Goal: Task Accomplishment & Management: Manage account settings

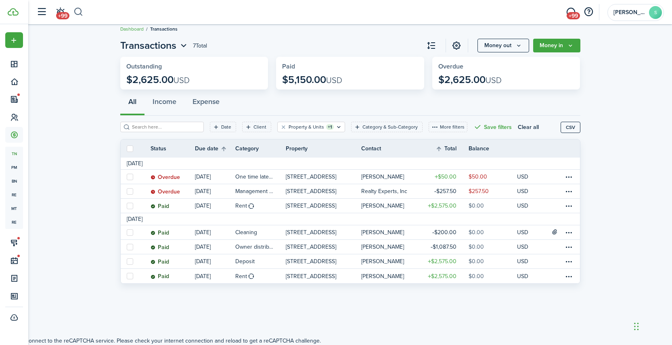
click at [80, 13] on button "button" at bounding box center [78, 12] width 10 height 14
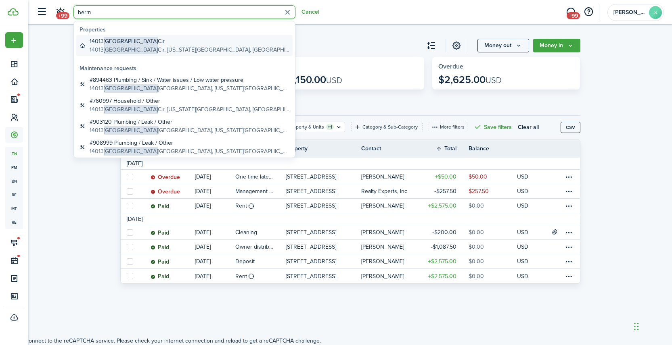
type input "berm"
click at [136, 46] on global-search-item-description "[STREET_ADDRESS][US_STATE]" at bounding box center [190, 50] width 200 height 8
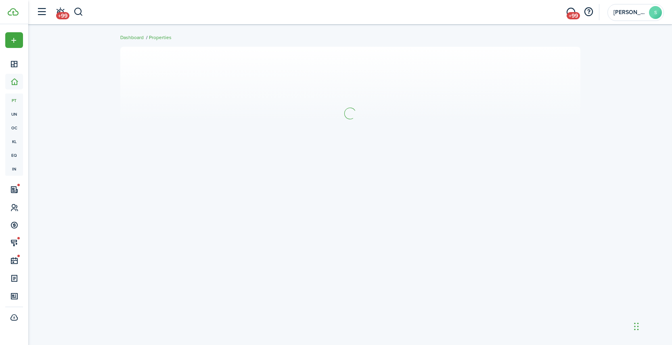
scroll to position [8, 0]
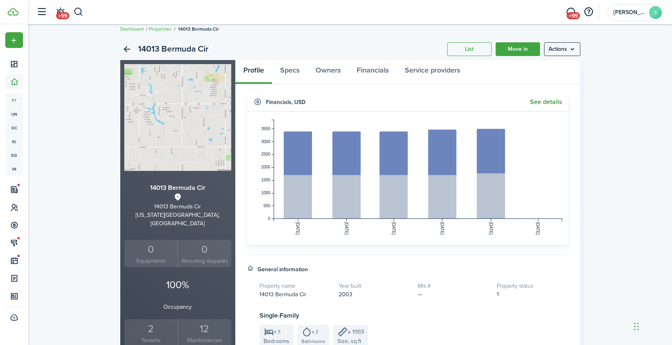
click at [548, 102] on link "See details" at bounding box center [546, 101] width 32 height 7
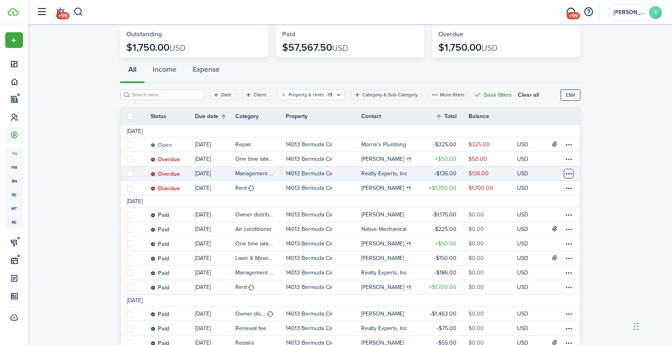
scroll to position [41, 0]
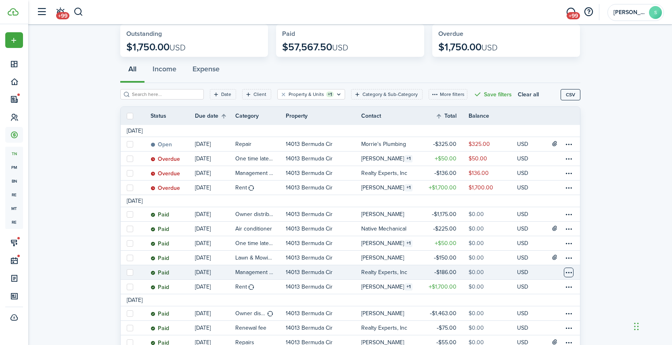
click at [568, 274] on table-menu-btn-icon at bounding box center [569, 273] width 10 height 10
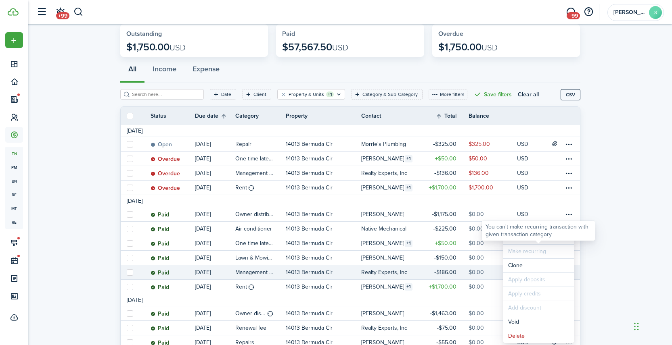
click at [515, 238] on div "You can't make recurring transaction with given transaction category" at bounding box center [538, 231] width 106 height 16
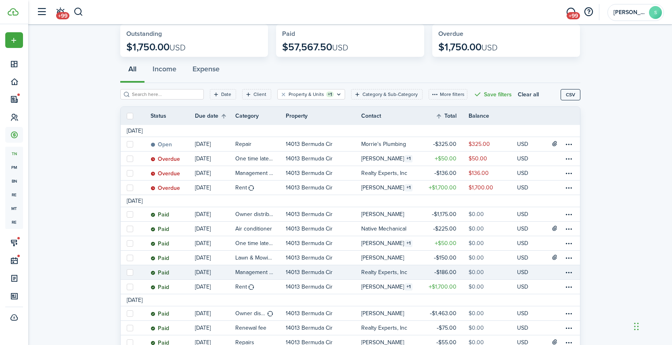
click at [401, 271] on table-profile-info-text "Realty Experts, Inc" at bounding box center [384, 273] width 46 height 6
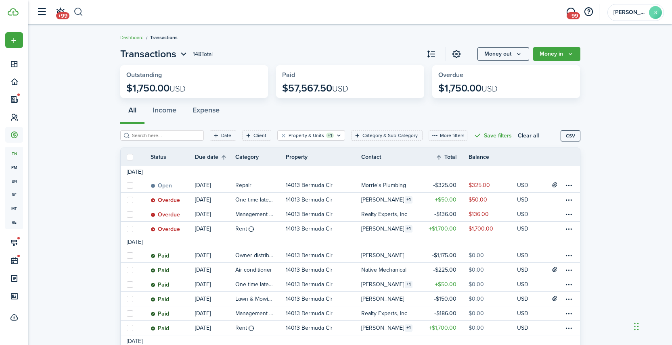
click at [80, 13] on button "button" at bounding box center [78, 12] width 10 height 14
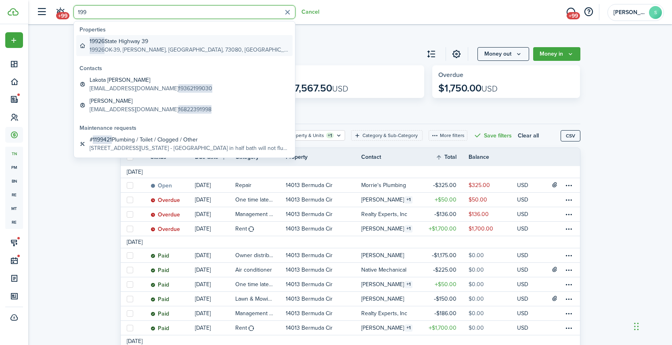
type input "199"
click at [128, 43] on global-search-item-title "[STREET_ADDRESS]" at bounding box center [190, 41] width 200 height 8
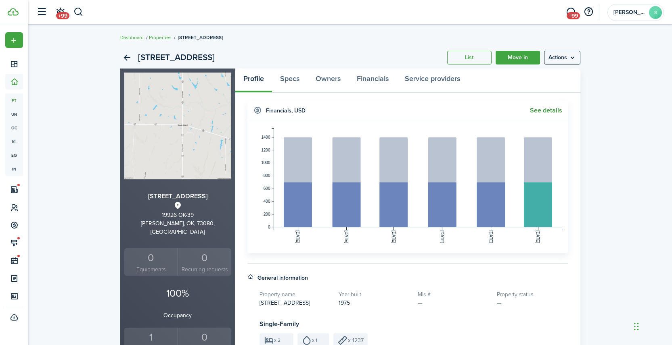
click at [544, 109] on link "See details" at bounding box center [546, 110] width 32 height 7
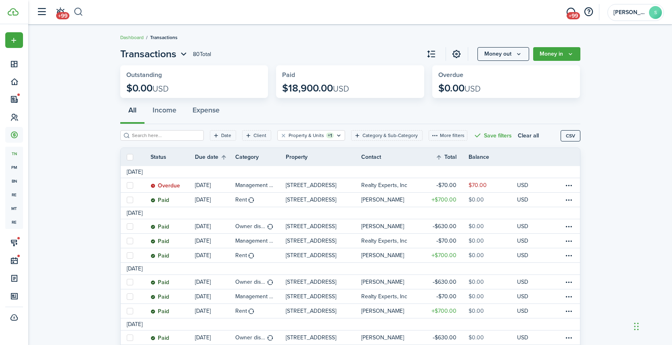
click at [78, 10] on button "button" at bounding box center [78, 12] width 10 height 14
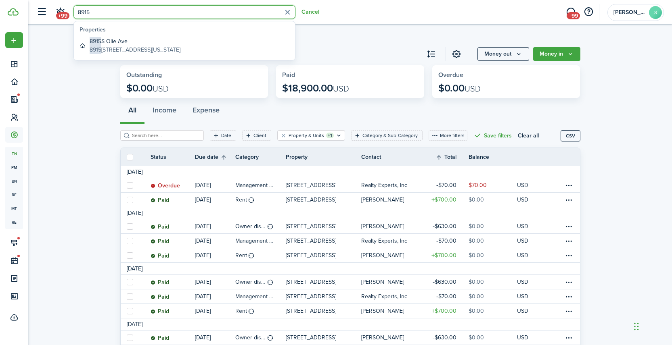
click at [107, 15] on input "8915" at bounding box center [184, 12] width 222 height 14
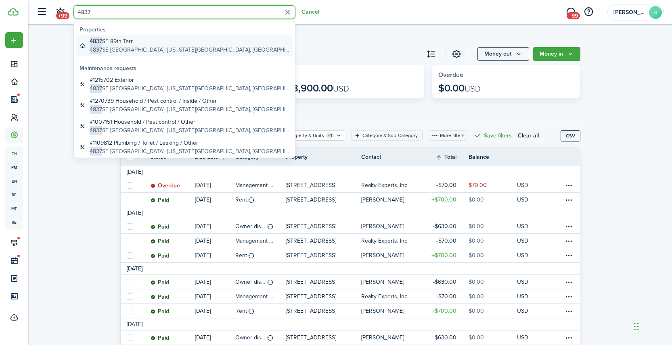
type input "4837"
click at [131, 46] on global-search-item-description "[STREET_ADDRESS][US_STATE]" at bounding box center [190, 50] width 200 height 8
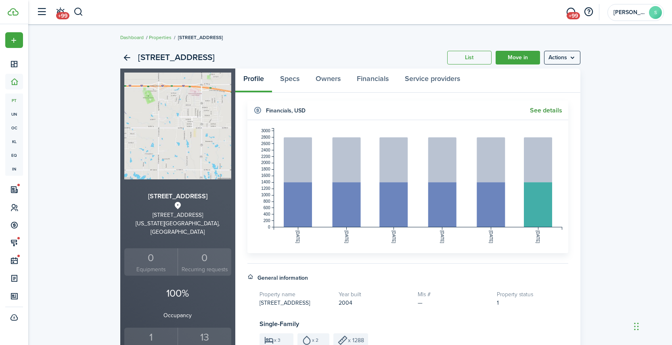
click at [548, 108] on link "See details" at bounding box center [546, 110] width 32 height 7
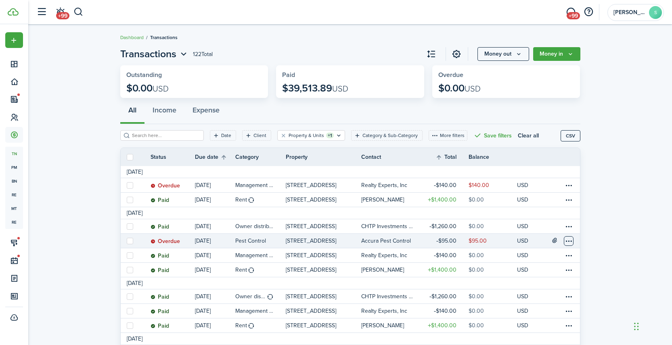
click at [569, 241] on table-menu-btn-icon at bounding box center [569, 241] width 10 height 10
click at [530, 237] on link "Mark as paid" at bounding box center [538, 238] width 71 height 14
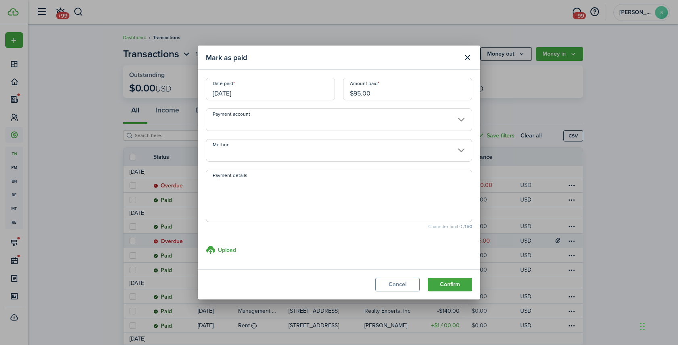
click at [253, 155] on input "Method" at bounding box center [339, 150] width 266 height 23
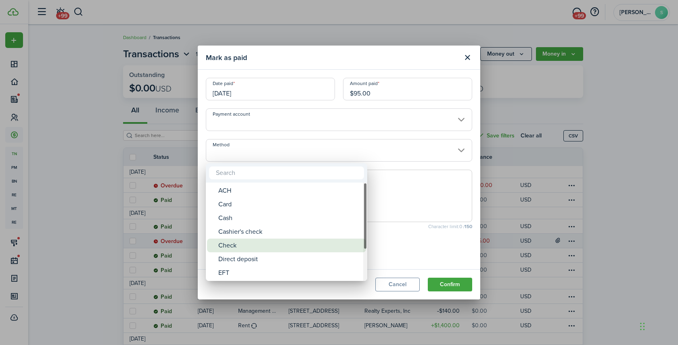
click at [233, 248] on div "Check" at bounding box center [289, 246] width 143 height 14
type input "Check"
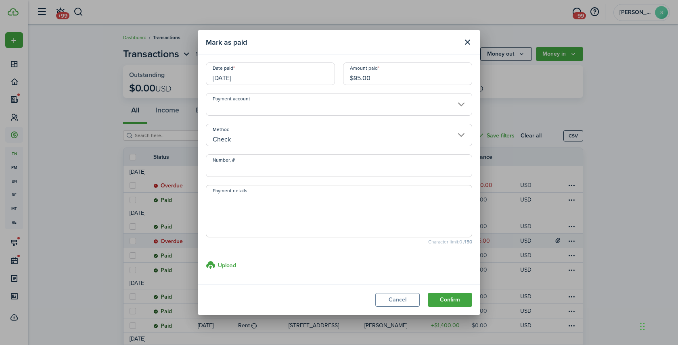
click at [238, 167] on input "Number, #" at bounding box center [339, 166] width 266 height 23
type input "1903"
click at [455, 298] on button "Confirm" at bounding box center [450, 300] width 44 height 14
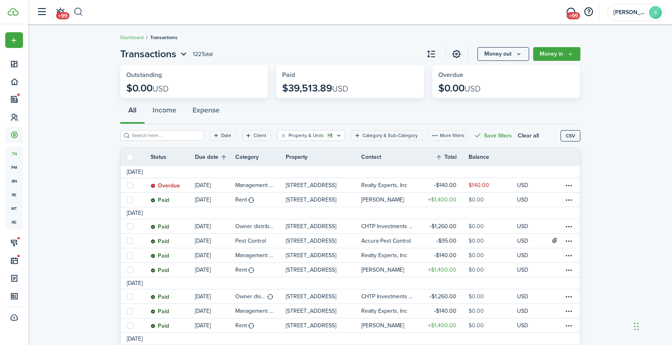
click at [81, 14] on button "button" at bounding box center [78, 12] width 10 height 14
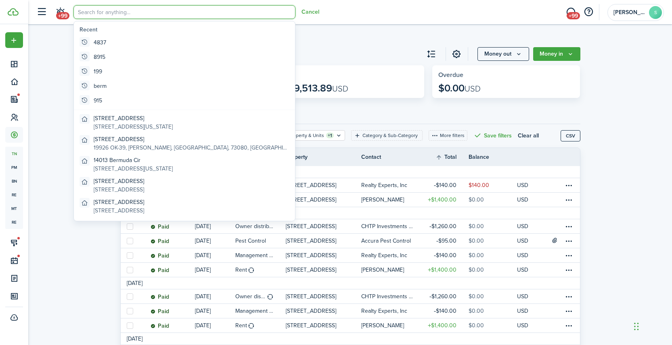
click at [109, 14] on input "search" at bounding box center [184, 12] width 222 height 14
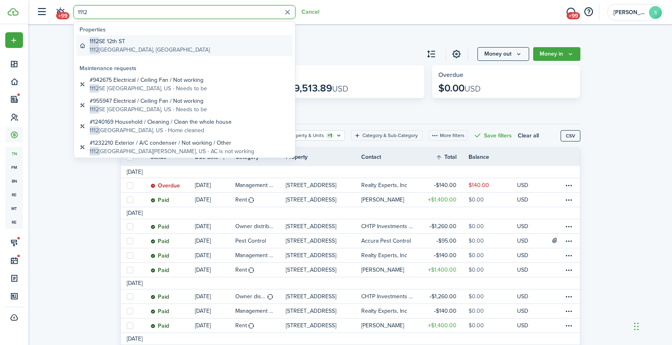
type input "1112"
click at [127, 44] on global-search-item-title "[STREET_ADDRESS]" at bounding box center [150, 41] width 120 height 8
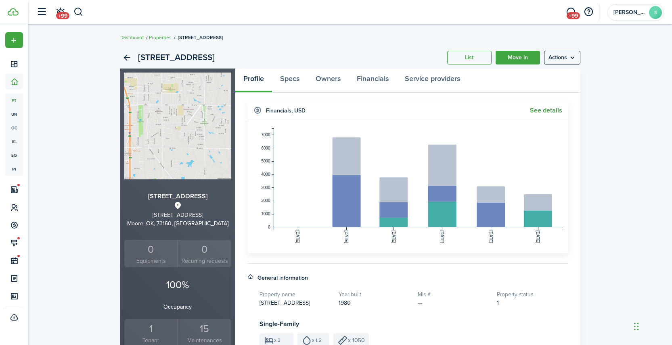
click at [548, 111] on link "See details" at bounding box center [546, 110] width 32 height 7
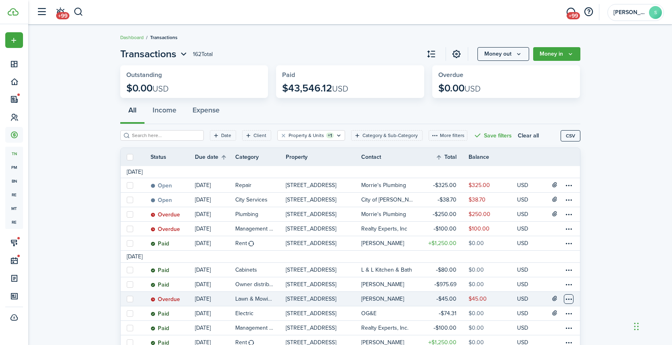
click at [566, 298] on table-menu-btn-icon at bounding box center [569, 300] width 10 height 10
click at [531, 236] on link "Mark as paid" at bounding box center [538, 238] width 71 height 14
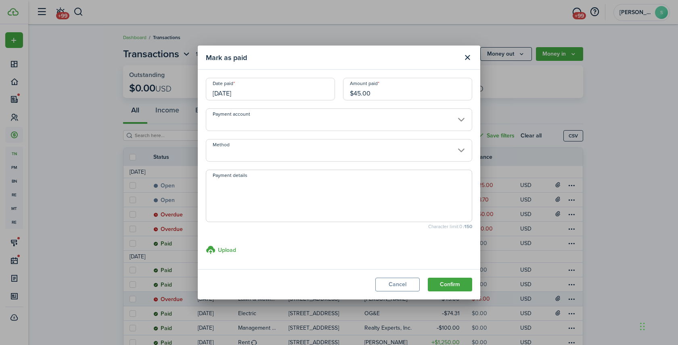
click at [295, 96] on input "[DATE]" at bounding box center [270, 89] width 129 height 23
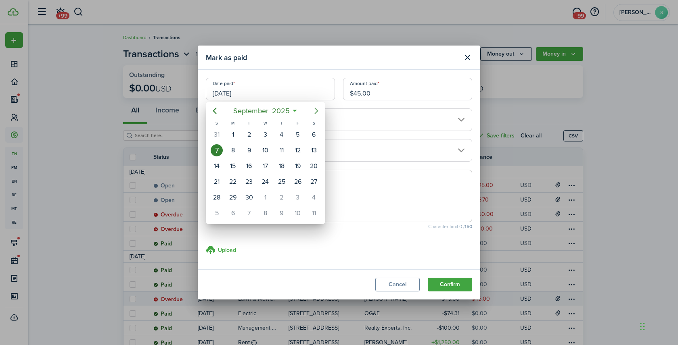
click at [316, 110] on icon "Next page" at bounding box center [317, 111] width 10 height 10
click at [280, 151] on div "9" at bounding box center [282, 150] width 12 height 12
type input "[DATE]"
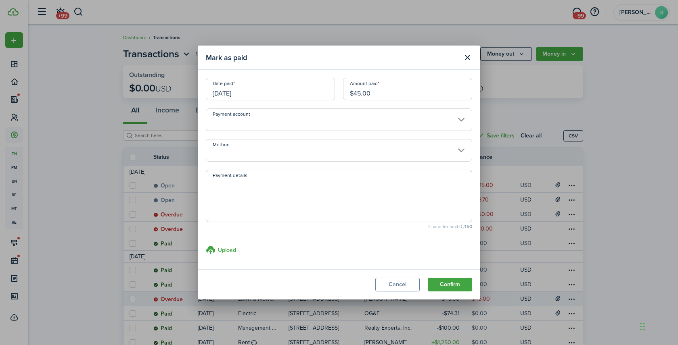
click at [243, 161] on input "Method" at bounding box center [339, 150] width 266 height 23
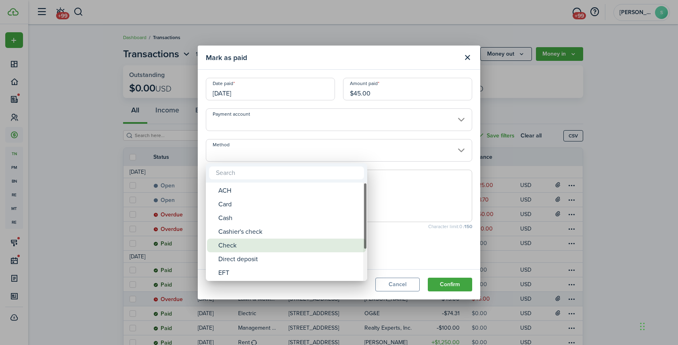
click at [239, 244] on div "Check" at bounding box center [289, 246] width 143 height 14
type input "Check"
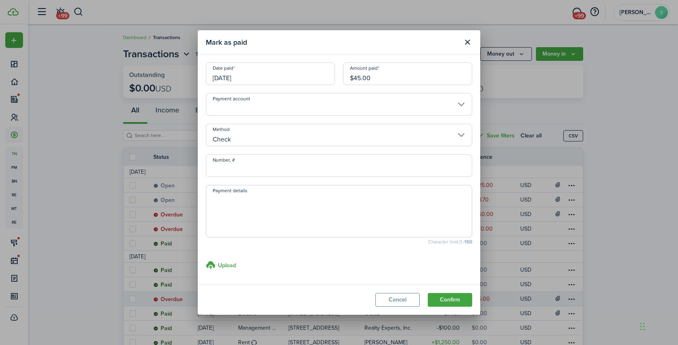
click at [237, 169] on input "Number, #" at bounding box center [339, 166] width 266 height 23
type input "1904"
click at [449, 299] on button "Confirm" at bounding box center [450, 300] width 44 height 14
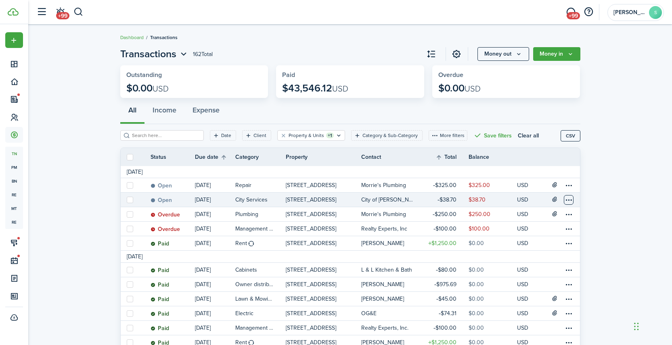
click at [567, 200] on table-menu-btn-icon at bounding box center [569, 200] width 10 height 10
click at [530, 229] on link "Mark as paid" at bounding box center [538, 230] width 71 height 14
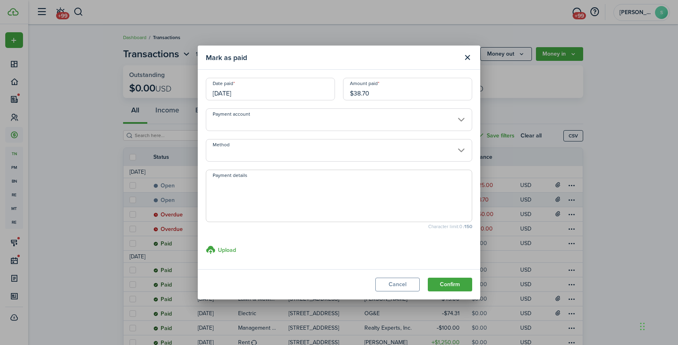
click at [284, 92] on input "[DATE]" at bounding box center [270, 89] width 129 height 23
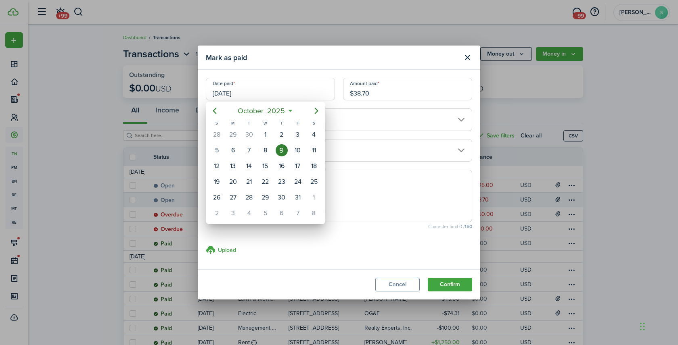
click at [282, 149] on div "9" at bounding box center [282, 150] width 12 height 12
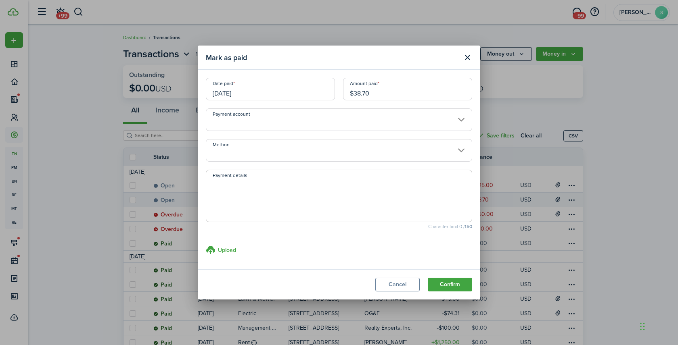
click at [243, 152] on input "Method" at bounding box center [339, 150] width 266 height 23
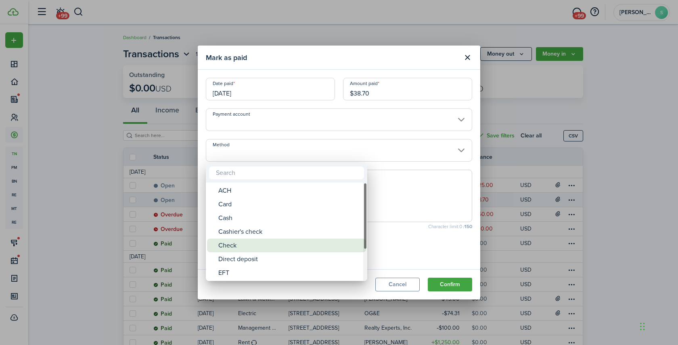
click at [236, 247] on div "Check" at bounding box center [289, 246] width 143 height 14
type input "Check"
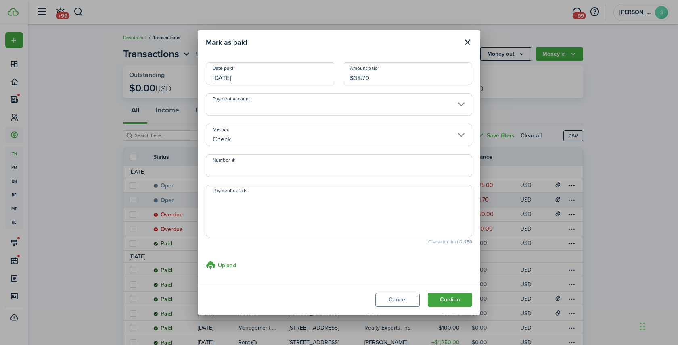
click at [229, 167] on input "Number, #" at bounding box center [339, 166] width 266 height 23
type input "1905"
click at [455, 301] on button "Confirm" at bounding box center [450, 300] width 44 height 14
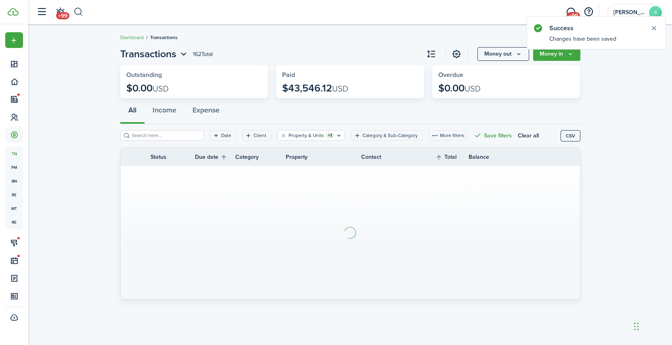
click at [79, 12] on button "button" at bounding box center [78, 12] width 10 height 14
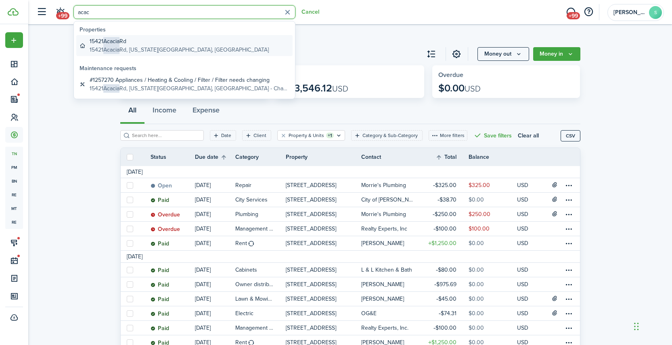
type input "acac"
click at [135, 42] on global-search-item-title "[STREET_ADDRESS]" at bounding box center [179, 41] width 179 height 8
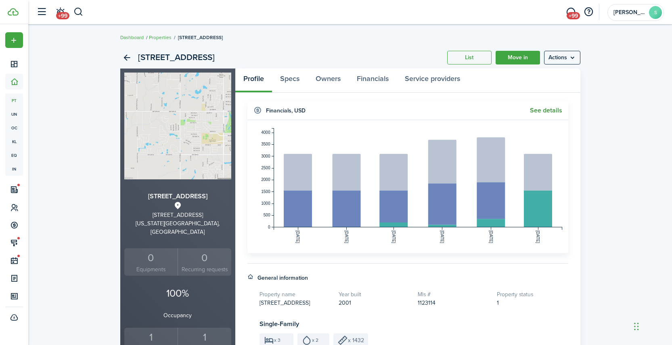
click at [548, 110] on link "See details" at bounding box center [546, 110] width 32 height 7
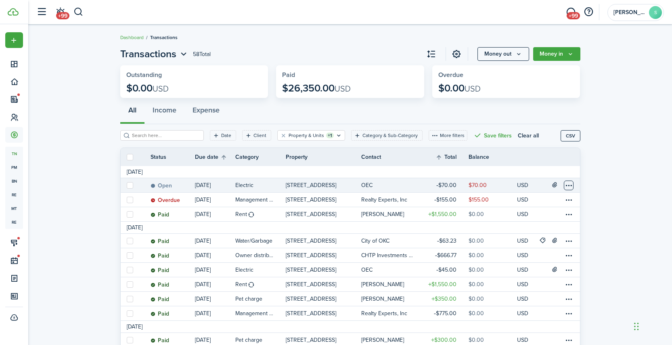
click at [570, 184] on table-menu-btn-icon at bounding box center [569, 186] width 10 height 10
click at [531, 219] on link "Mark as paid" at bounding box center [538, 216] width 71 height 14
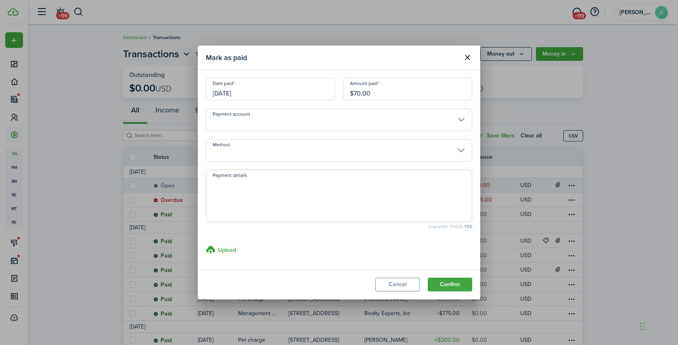
click at [291, 101] on div "Date paid [DATE]" at bounding box center [270, 93] width 137 height 31
click at [268, 148] on input "Method" at bounding box center [339, 150] width 266 height 23
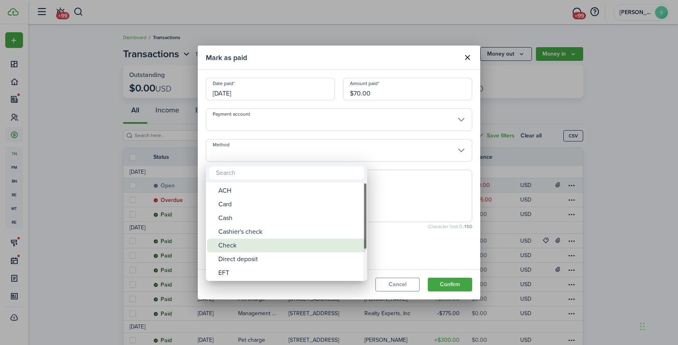
click at [250, 247] on div "Check" at bounding box center [289, 246] width 143 height 14
type input "Check"
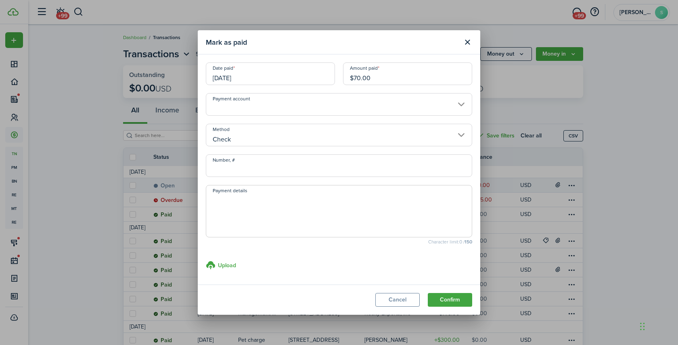
click at [241, 169] on input "Number, #" at bounding box center [339, 166] width 266 height 23
type input "1905"
click at [452, 302] on button "Confirm" at bounding box center [450, 300] width 44 height 14
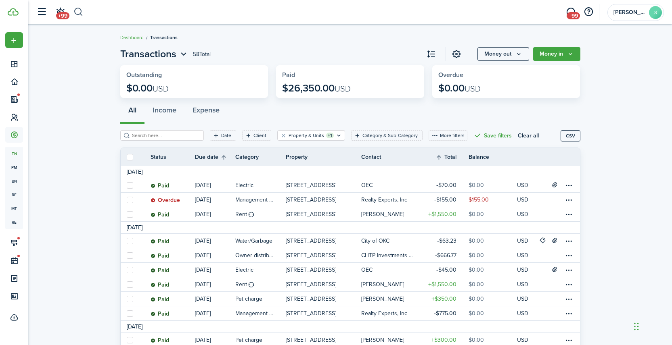
click at [78, 10] on button "button" at bounding box center [78, 12] width 10 height 14
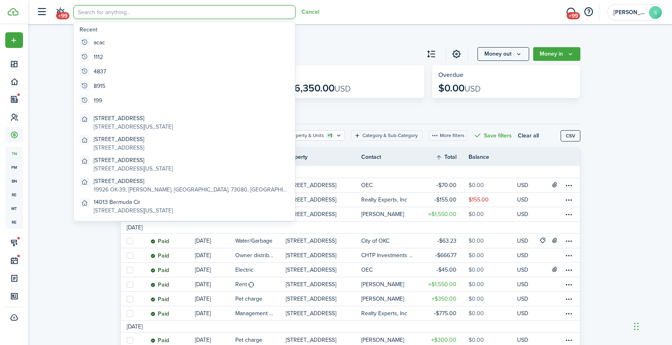
click at [100, 14] on input "search" at bounding box center [184, 12] width 222 height 14
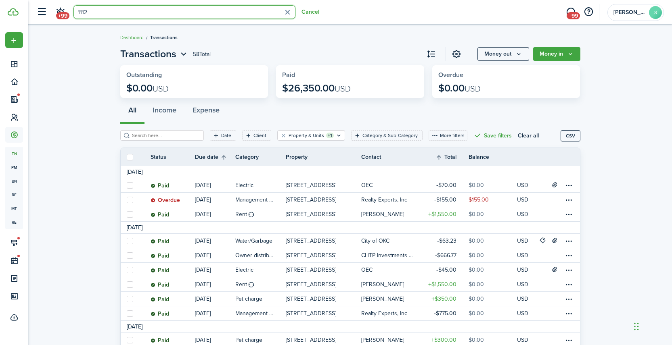
type input "1112"
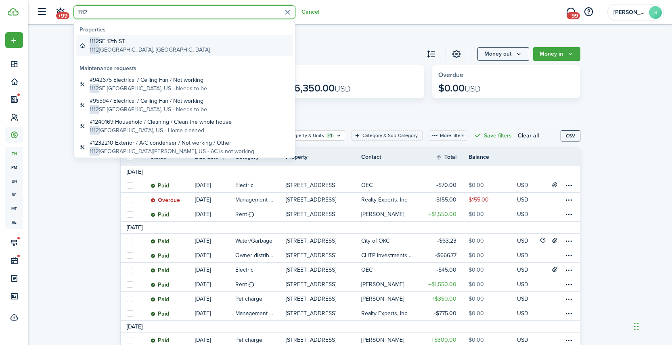
click at [116, 45] on global-search-item-title "[STREET_ADDRESS]" at bounding box center [150, 41] width 120 height 8
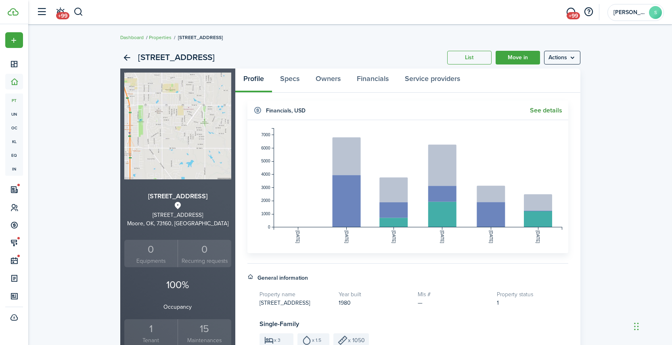
click at [547, 114] on link "See details" at bounding box center [546, 110] width 32 height 7
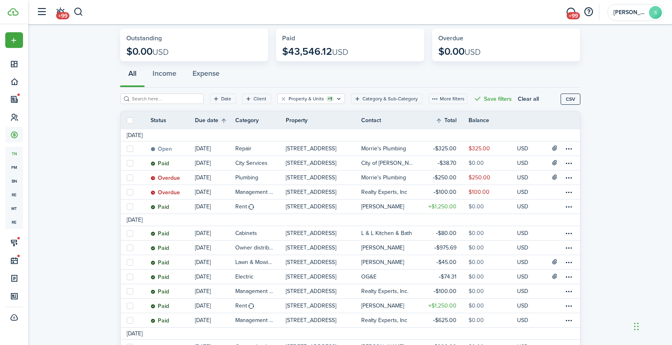
scroll to position [40, 0]
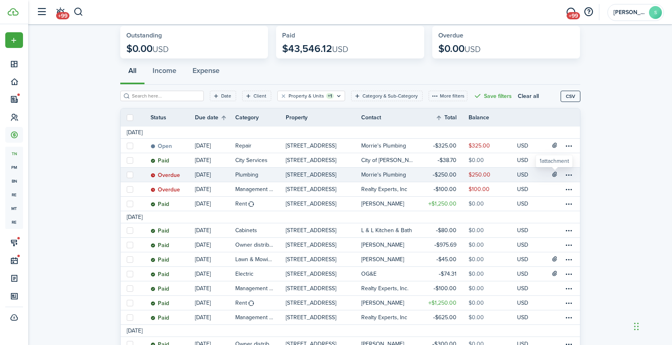
click at [556, 174] on icon at bounding box center [554, 174] width 7 height 6
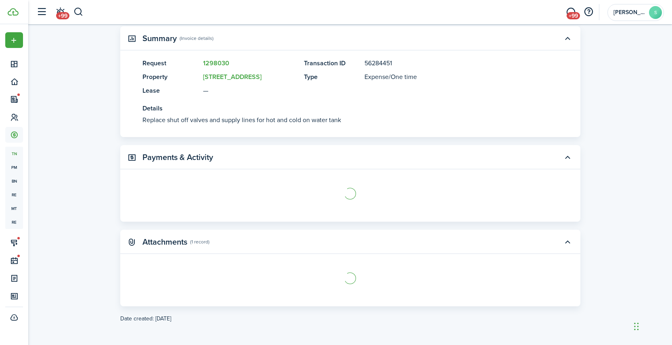
scroll to position [178, 0]
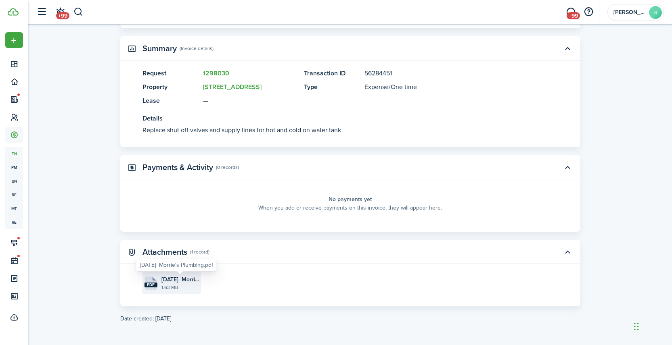
click at [167, 283] on span "[DATE]_Morrie's Plumbing.pdf" at bounding box center [180, 280] width 38 height 8
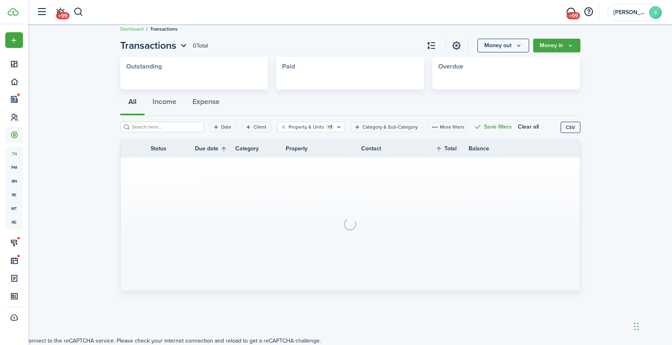
scroll to position [8, 0]
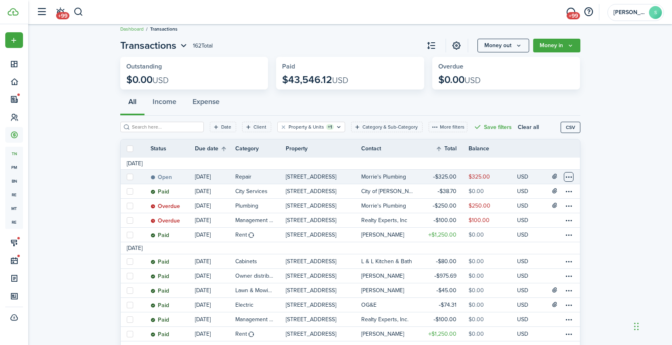
click at [568, 176] on table-menu-btn-icon at bounding box center [569, 177] width 10 height 10
click at [524, 209] on link "Mark as paid" at bounding box center [538, 207] width 71 height 14
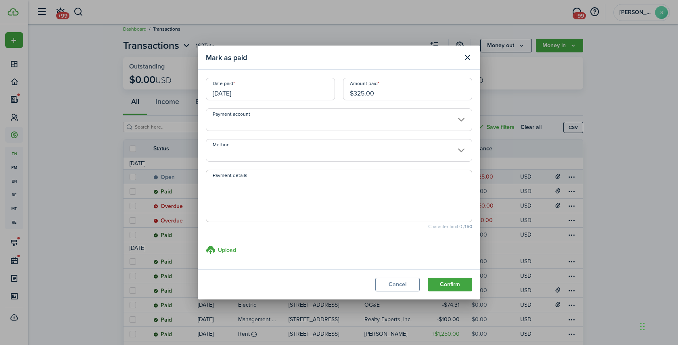
click at [287, 91] on input "[DATE]" at bounding box center [270, 89] width 129 height 23
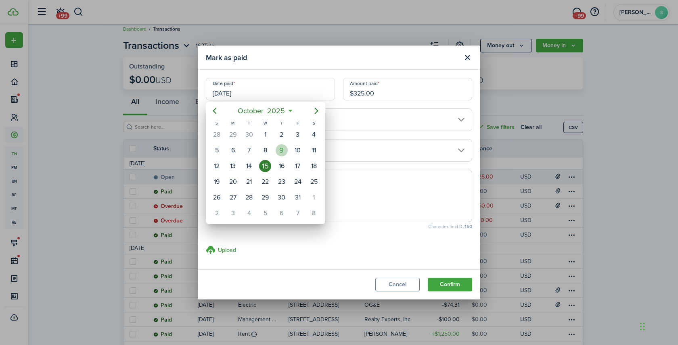
click at [281, 153] on div "9" at bounding box center [282, 150] width 12 height 12
type input "[DATE]"
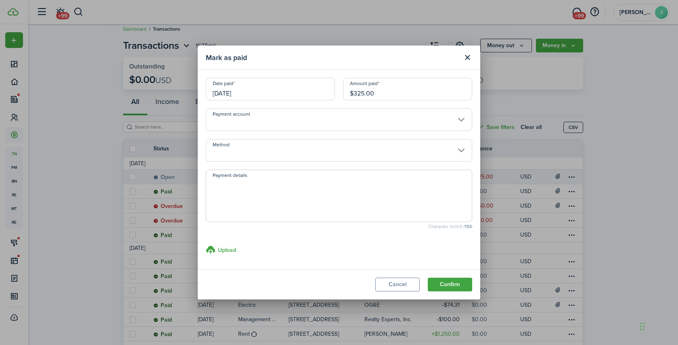
click at [231, 152] on input "Method" at bounding box center [339, 150] width 266 height 23
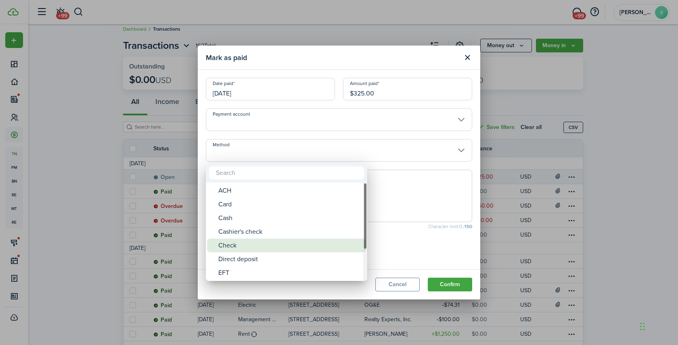
click at [228, 248] on div "Check" at bounding box center [289, 246] width 143 height 14
type input "Check"
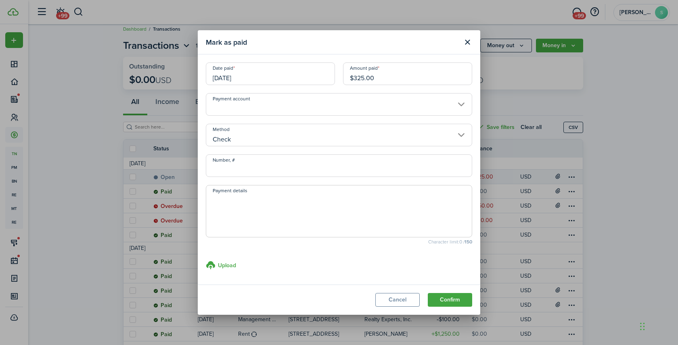
click at [236, 169] on input "Number, #" at bounding box center [339, 166] width 266 height 23
type input "1906"
click at [451, 304] on button "Confirm" at bounding box center [450, 300] width 44 height 14
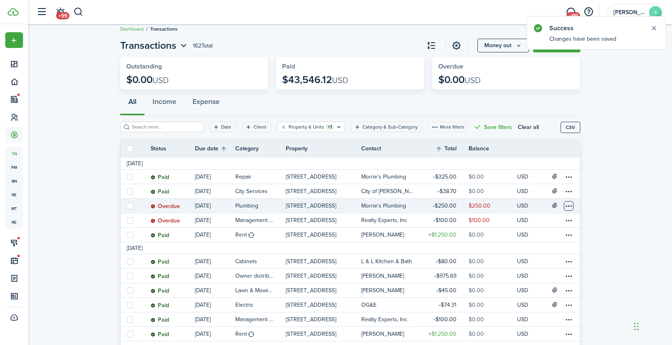
click at [567, 207] on table-menu-btn-icon at bounding box center [569, 206] width 10 height 10
click at [526, 236] on link "Mark as paid" at bounding box center [538, 236] width 71 height 14
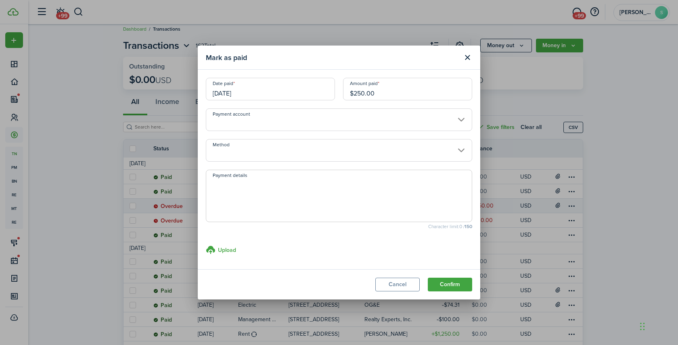
click at [291, 89] on input "[DATE]" at bounding box center [270, 89] width 129 height 23
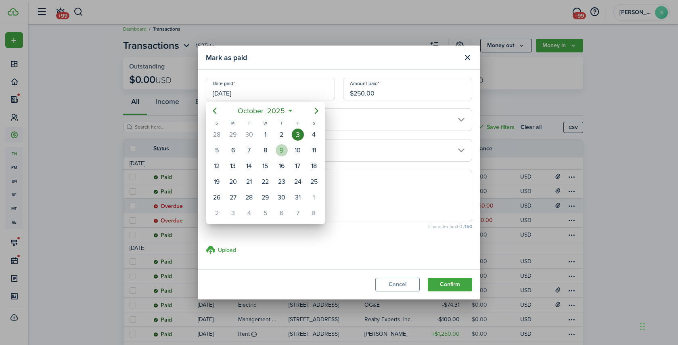
click at [280, 150] on div "9" at bounding box center [282, 150] width 12 height 12
type input "[DATE]"
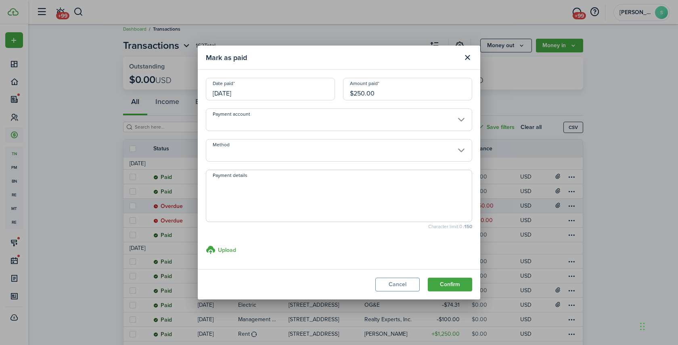
click at [240, 160] on input "Method" at bounding box center [339, 150] width 266 height 23
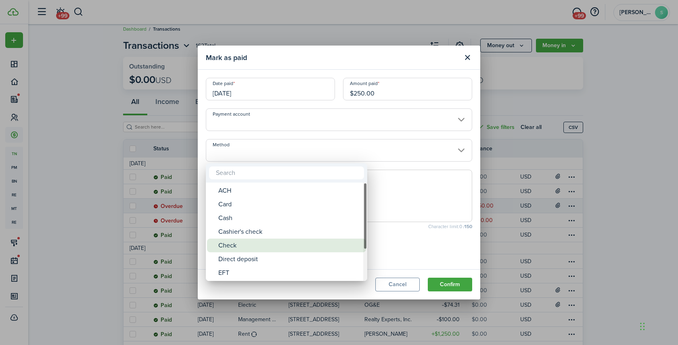
click at [235, 249] on div "Check" at bounding box center [289, 246] width 143 height 14
type input "Check"
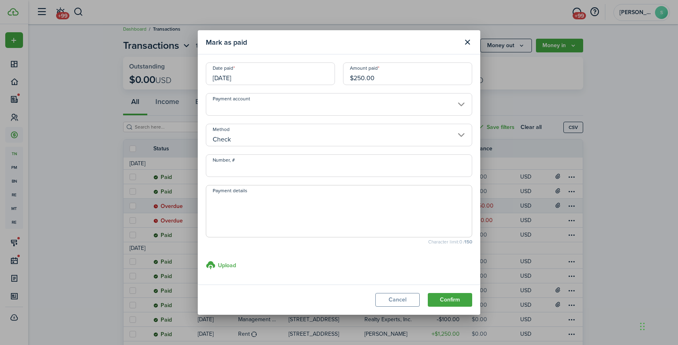
click at [232, 172] on input "Number, #" at bounding box center [339, 166] width 266 height 23
type input "1906"
click at [449, 301] on button "Confirm" at bounding box center [450, 300] width 44 height 14
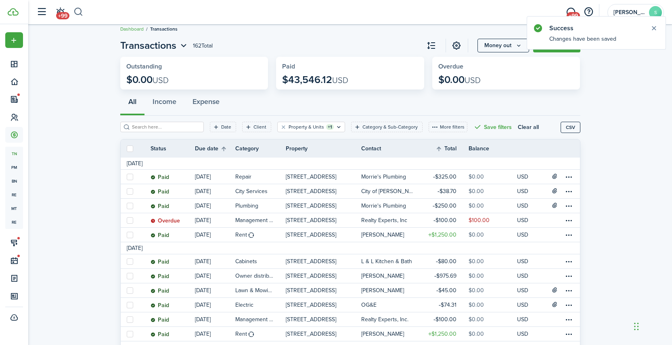
click at [79, 14] on button "button" at bounding box center [78, 12] width 10 height 14
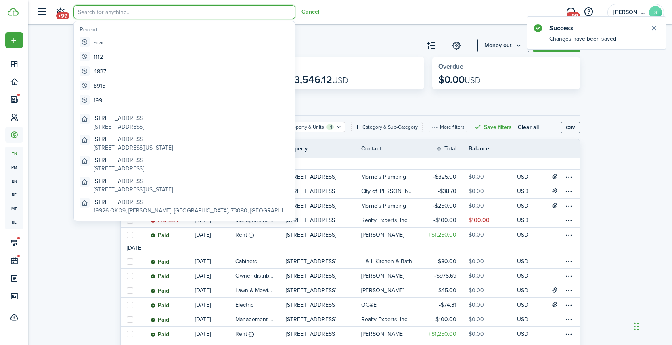
click at [111, 14] on input "search" at bounding box center [184, 12] width 222 height 14
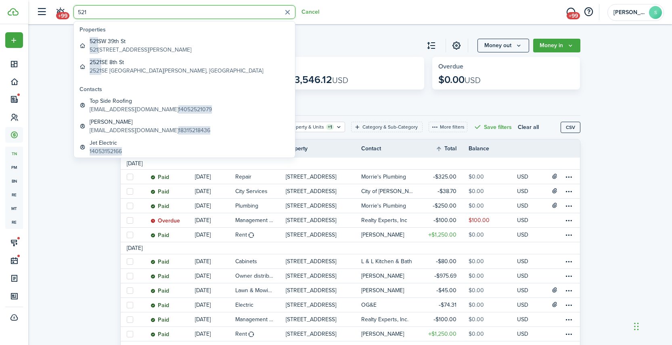
type input "521"
click at [117, 44] on global-search-item-title "[STREET_ADDRESS]" at bounding box center [141, 41] width 102 height 8
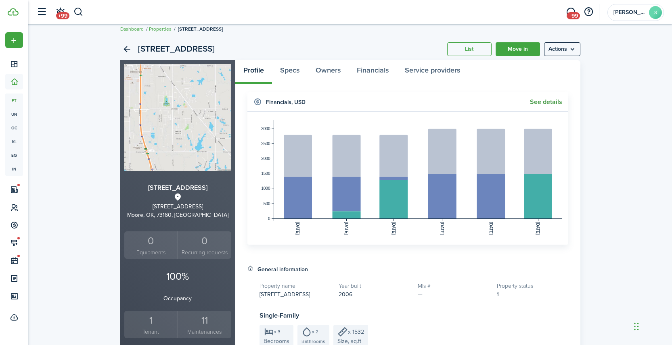
click at [545, 102] on link "See details" at bounding box center [546, 101] width 32 height 7
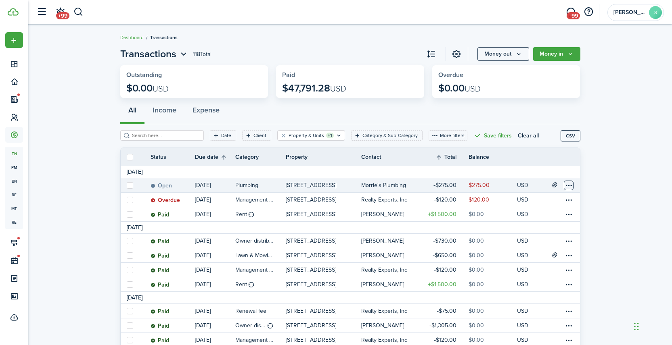
click at [567, 184] on table-menu-btn-icon at bounding box center [569, 186] width 10 height 10
click at [521, 212] on link "Mark as paid" at bounding box center [538, 216] width 71 height 14
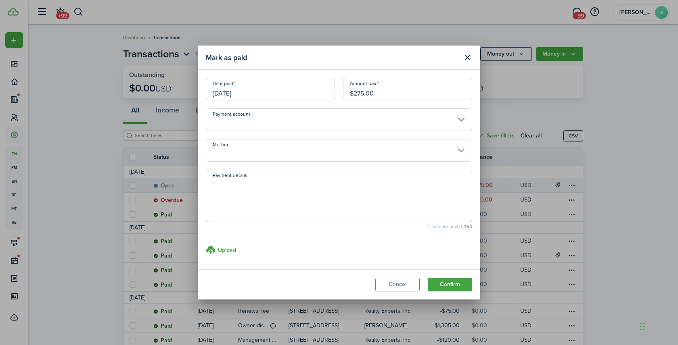
click at [290, 92] on input "[DATE]" at bounding box center [270, 89] width 129 height 23
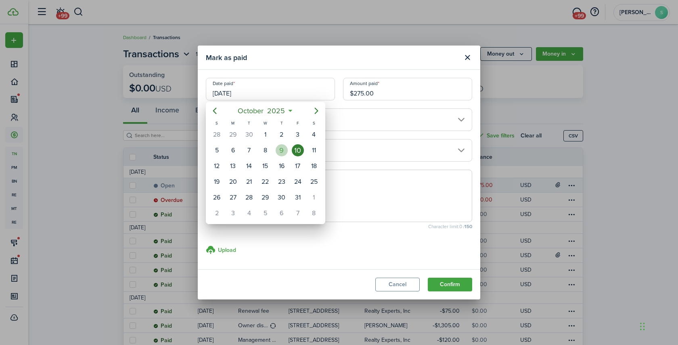
click at [280, 150] on div "9" at bounding box center [282, 150] width 12 height 12
type input "[DATE]"
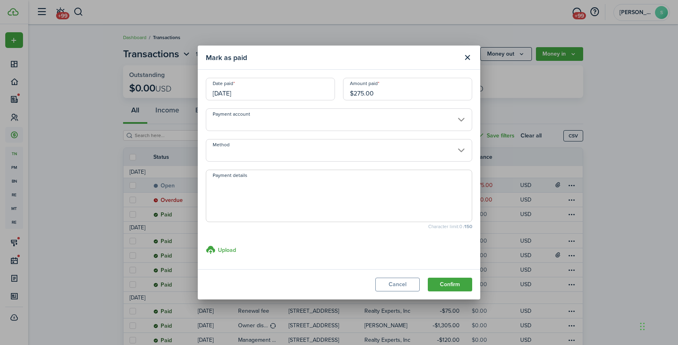
click at [221, 152] on input "Method" at bounding box center [339, 150] width 266 height 23
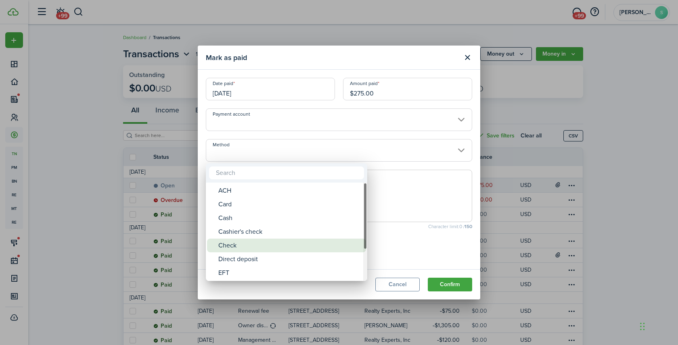
click at [232, 246] on div "Check" at bounding box center [289, 246] width 143 height 14
type input "Check"
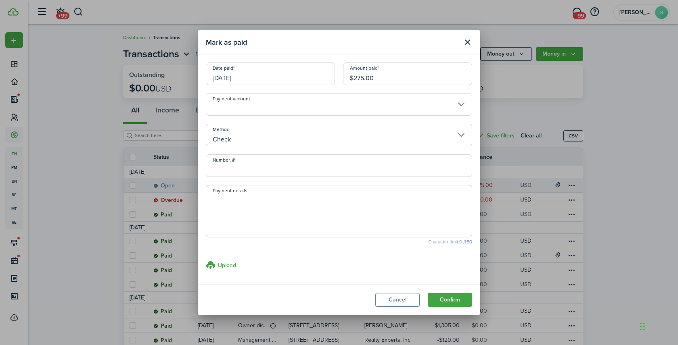
click at [223, 168] on input "Number, #" at bounding box center [339, 166] width 266 height 23
type input "1906"
click at [454, 301] on button "Confirm" at bounding box center [450, 300] width 44 height 14
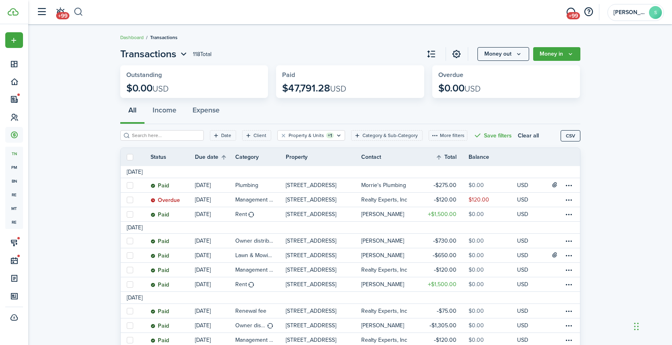
click at [77, 13] on button "button" at bounding box center [78, 12] width 10 height 14
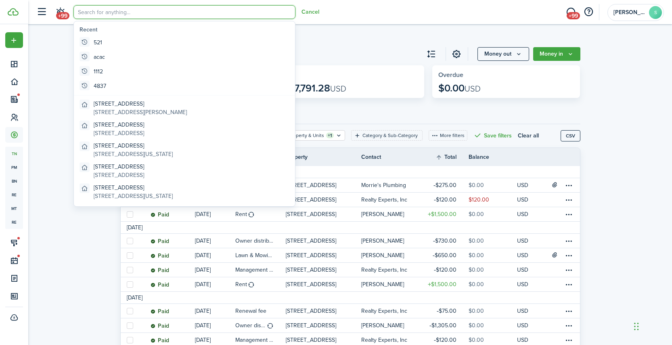
click at [115, 12] on input "search" at bounding box center [184, 12] width 222 height 14
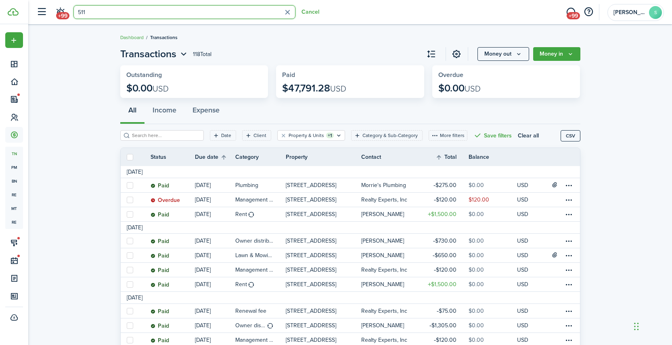
click at [115, 12] on input "511" at bounding box center [184, 12] width 222 height 14
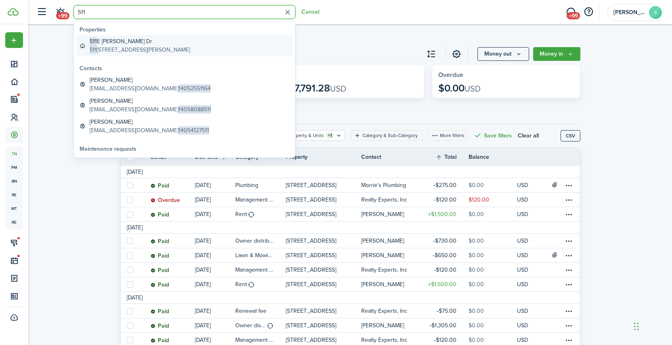
type input "511"
click at [136, 50] on global-search-item-description "[STREET_ADDRESS][PERSON_NAME]" at bounding box center [140, 50] width 100 height 8
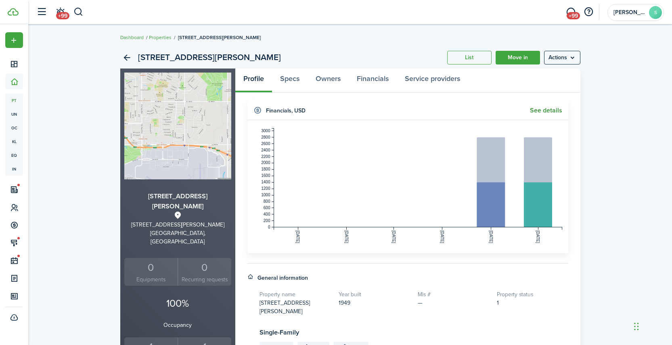
click at [552, 113] on link "See details" at bounding box center [546, 110] width 32 height 7
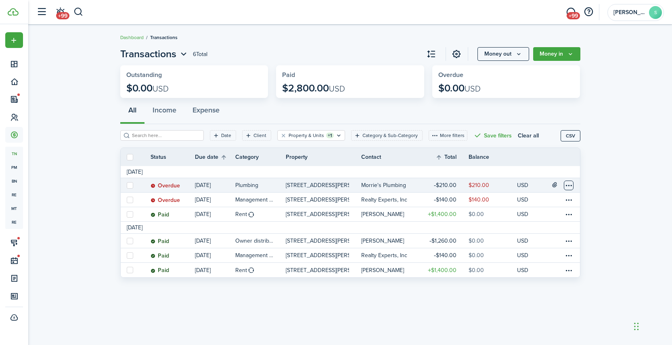
click at [569, 185] on table-menu-btn-icon at bounding box center [569, 186] width 10 height 10
click at [532, 214] on link "Mark as paid" at bounding box center [538, 216] width 71 height 14
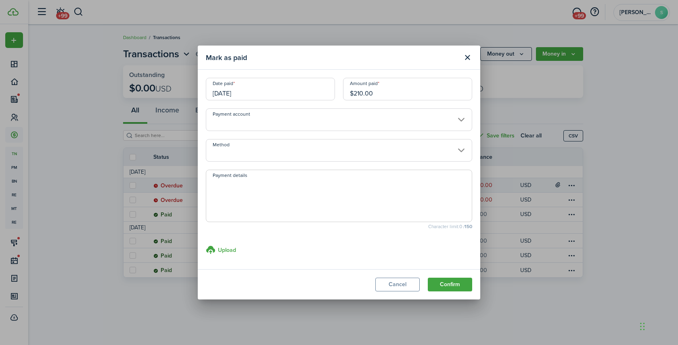
click at [282, 90] on input "[DATE]" at bounding box center [270, 89] width 129 height 23
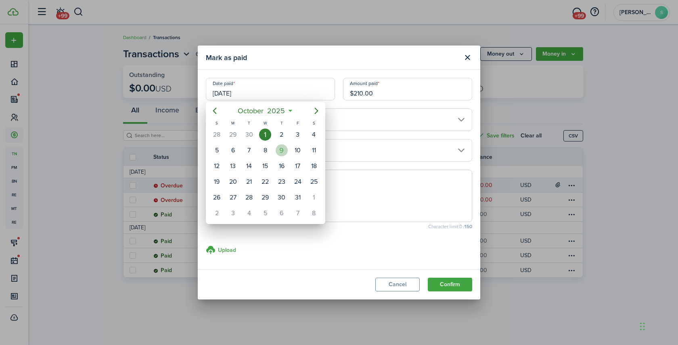
click at [282, 151] on div "9" at bounding box center [282, 150] width 12 height 12
type input "[DATE]"
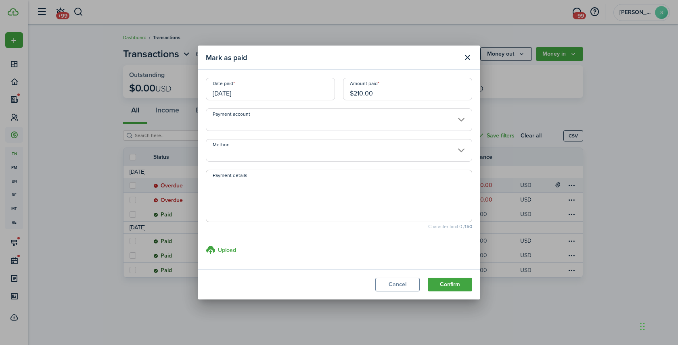
click at [249, 157] on input "Method" at bounding box center [339, 150] width 266 height 23
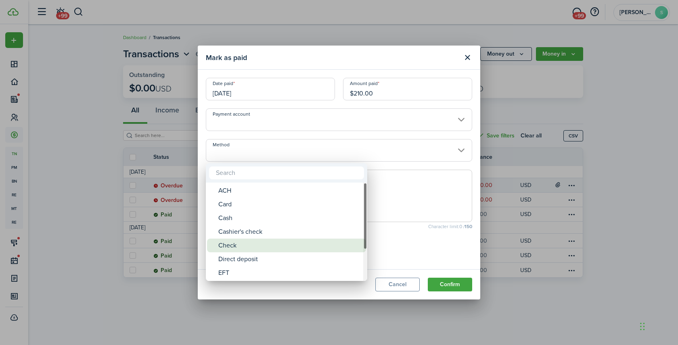
click at [237, 246] on div "Check" at bounding box center [289, 246] width 143 height 14
type input "Check"
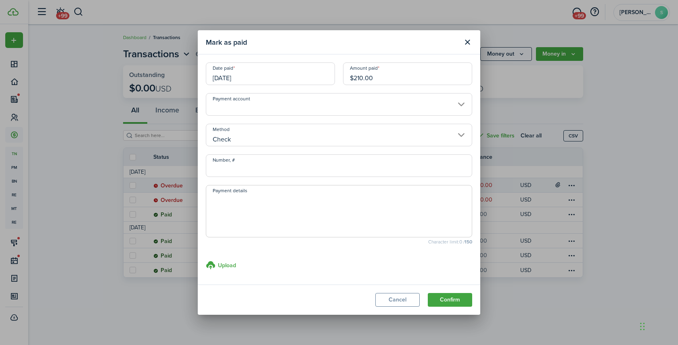
click at [284, 165] on input "Number, #" at bounding box center [339, 166] width 266 height 23
type input "1906"
click at [452, 298] on button "Confirm" at bounding box center [450, 300] width 44 height 14
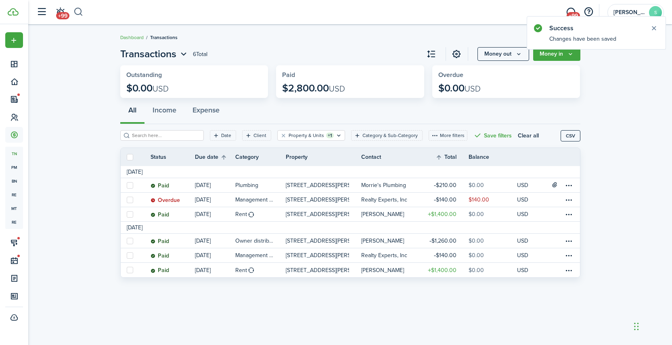
click at [81, 11] on button "button" at bounding box center [78, 12] width 10 height 14
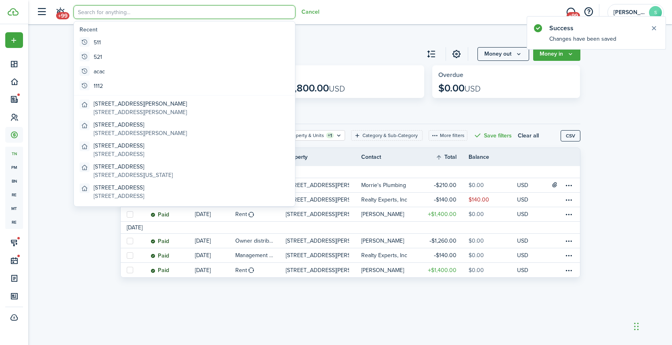
click at [96, 13] on input "search" at bounding box center [184, 12] width 222 height 14
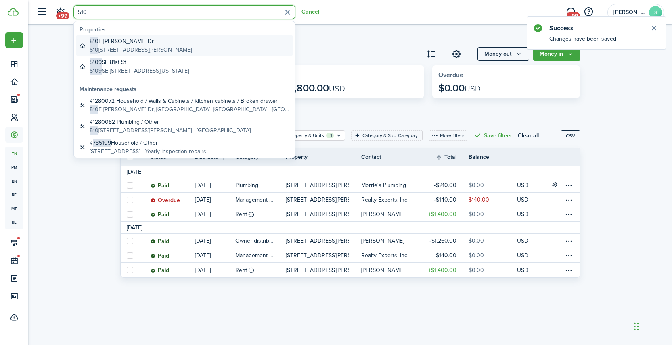
type input "510"
click at [139, 48] on global-search-item-description "[STREET_ADDRESS][PERSON_NAME]" at bounding box center [141, 50] width 102 height 8
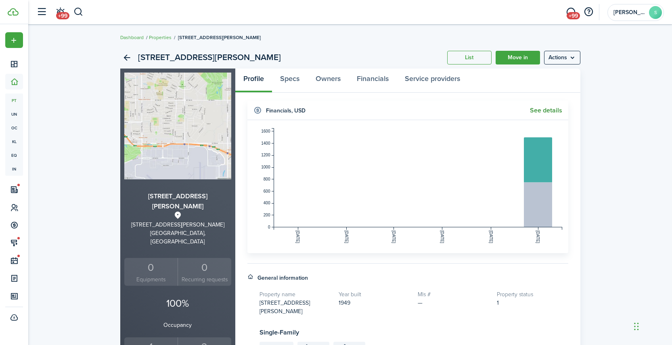
click at [547, 112] on link "See details" at bounding box center [546, 110] width 32 height 7
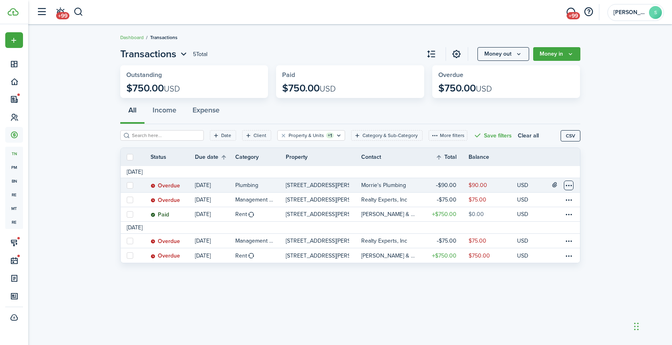
click at [568, 187] on table-menu-btn-icon at bounding box center [569, 186] width 10 height 10
click at [525, 215] on link "Mark as paid" at bounding box center [538, 216] width 71 height 14
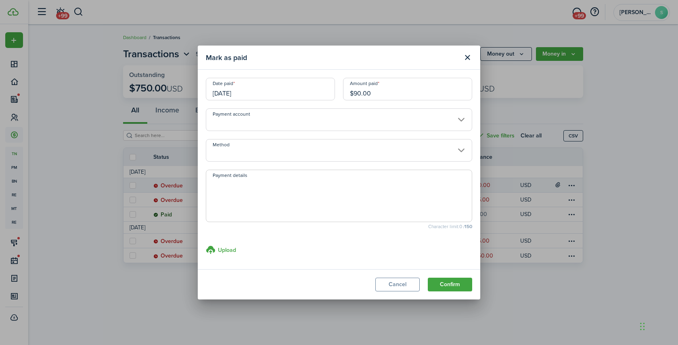
click at [270, 93] on input "[DATE]" at bounding box center [270, 89] width 129 height 23
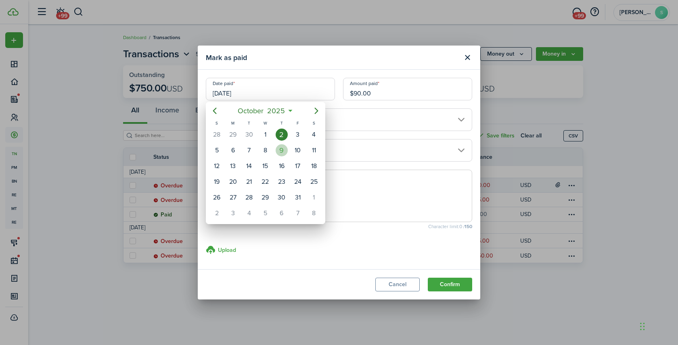
click at [282, 150] on div "9" at bounding box center [282, 150] width 12 height 12
type input "[DATE]"
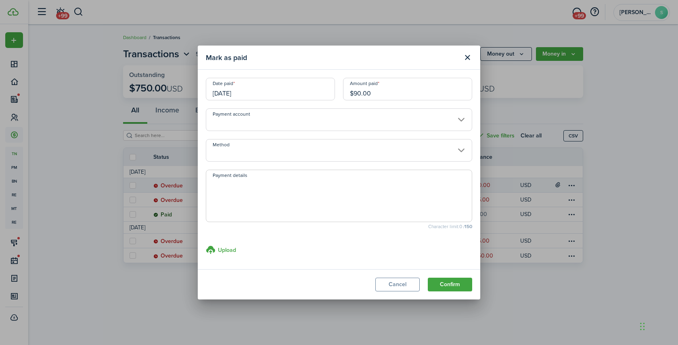
click at [254, 151] on input "Method" at bounding box center [339, 150] width 266 height 23
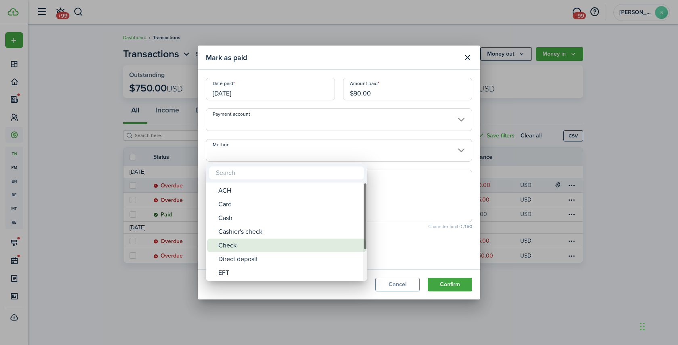
click at [238, 248] on div "Check" at bounding box center [289, 246] width 143 height 14
type input "Check"
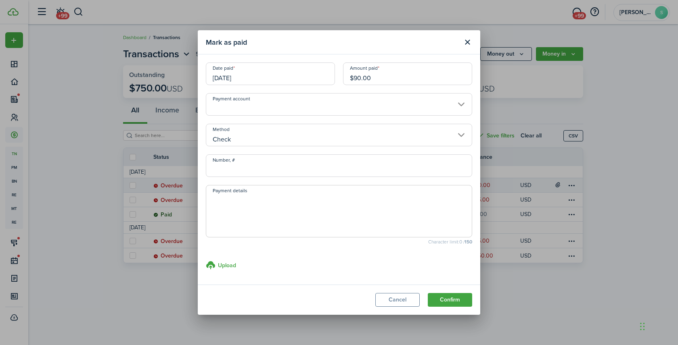
click at [224, 171] on input "Number, #" at bounding box center [339, 166] width 266 height 23
type input "1906"
click at [450, 301] on button "Confirm" at bounding box center [450, 300] width 44 height 14
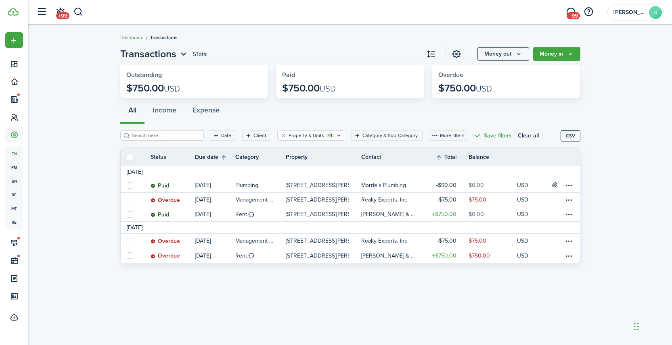
click at [134, 37] on link "Dashboard" at bounding box center [131, 37] width 23 height 7
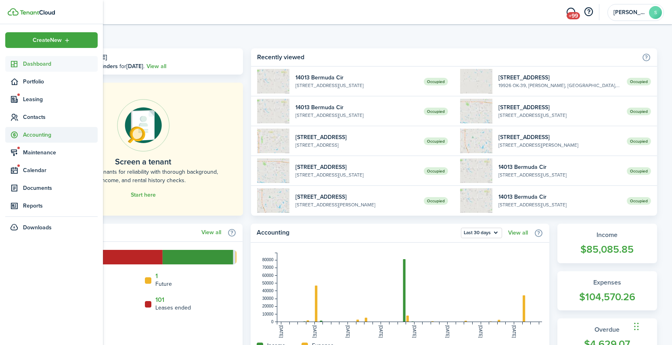
click at [38, 134] on span "Accounting" at bounding box center [60, 135] width 75 height 8
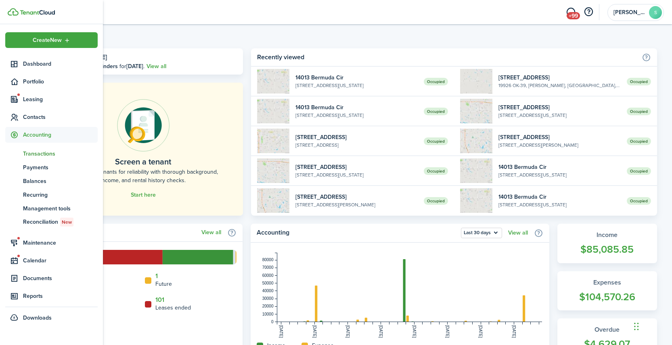
click at [36, 156] on span "Transactions" at bounding box center [60, 154] width 75 height 8
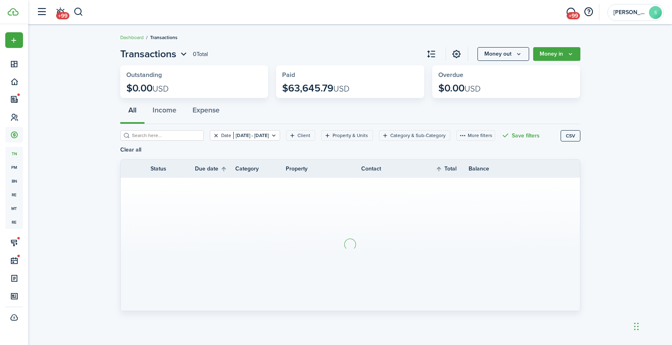
click at [213, 137] on button "Clear filter" at bounding box center [216, 135] width 7 height 6
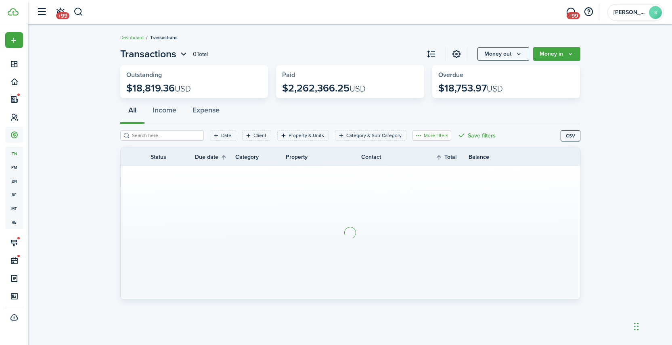
click at [413, 138] on button "More filters" at bounding box center [431, 135] width 39 height 10
click at [420, 166] on button "Transaction status" at bounding box center [418, 165] width 71 height 15
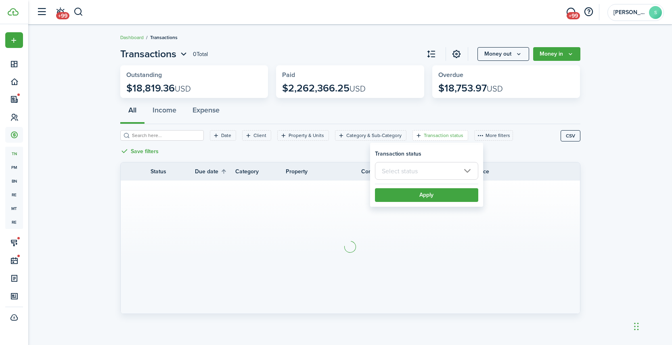
click at [420, 169] on input "text" at bounding box center [426, 171] width 103 height 18
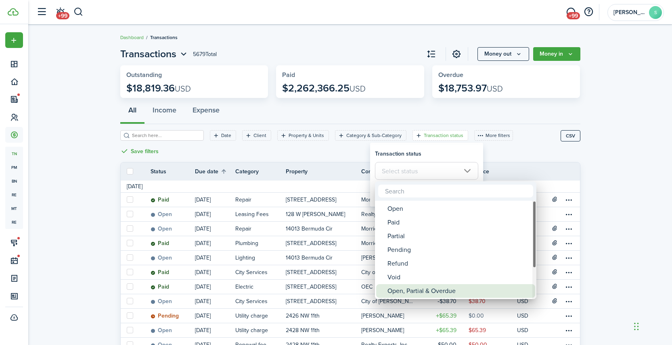
click at [428, 292] on div "Open, Partial & Overdue" at bounding box center [458, 291] width 143 height 14
type input "Open, Partial & Overdue"
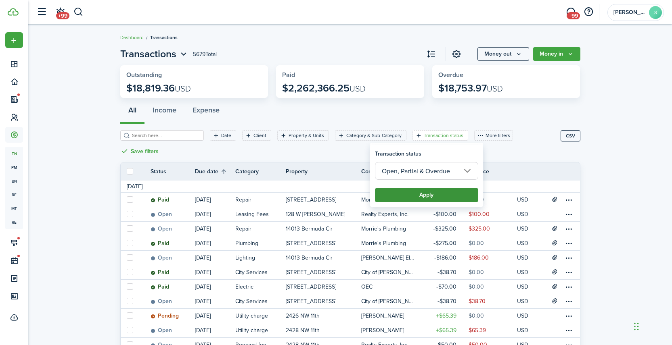
click at [429, 197] on button "Apply" at bounding box center [426, 195] width 103 height 14
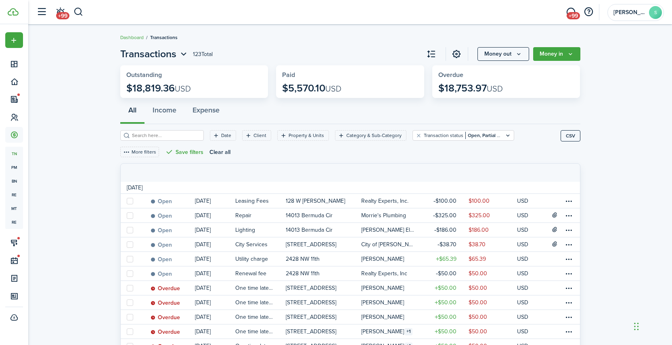
scroll to position [617, 0]
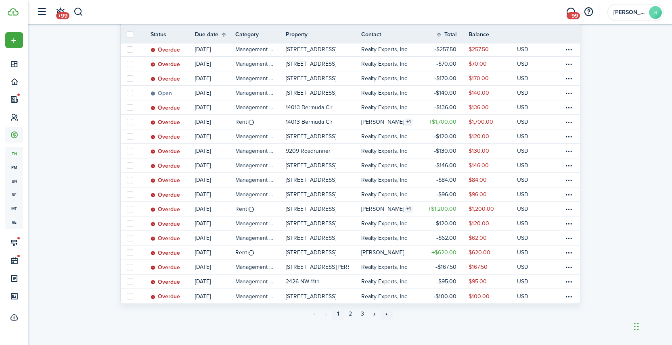
click at [386, 313] on link "»»" at bounding box center [387, 314] width 12 height 12
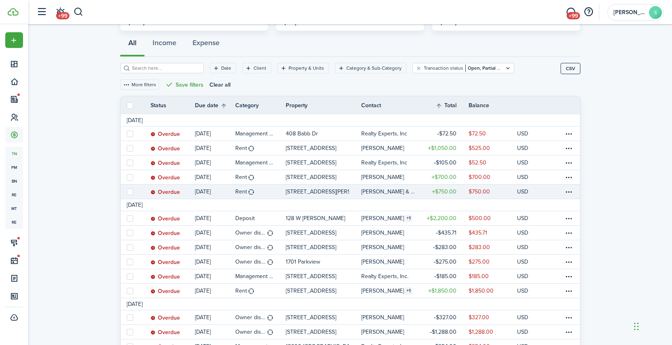
scroll to position [297, 0]
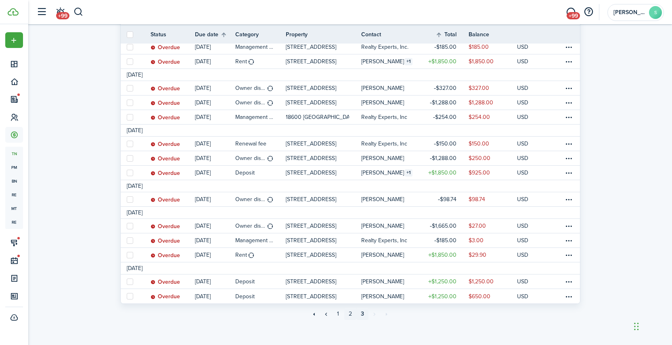
click at [351, 312] on link "2" at bounding box center [350, 314] width 12 height 12
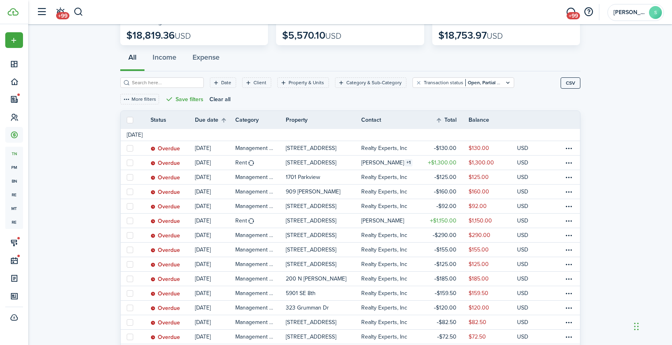
scroll to position [22, 0]
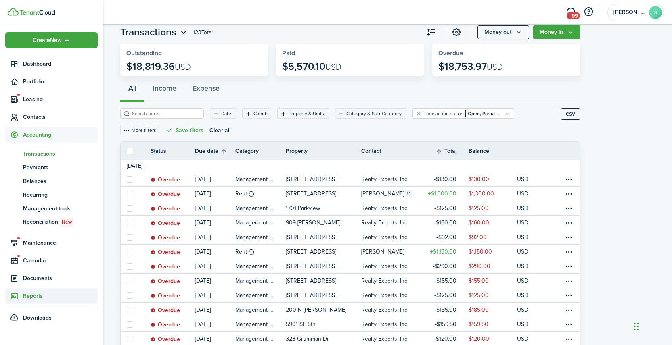
click at [30, 301] on link "Reports" at bounding box center [51, 297] width 92 height 16
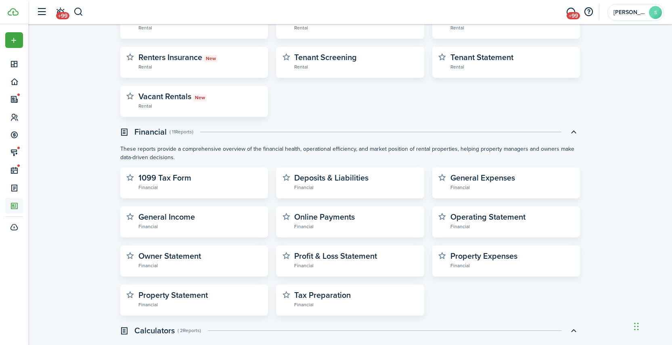
scroll to position [229, 0]
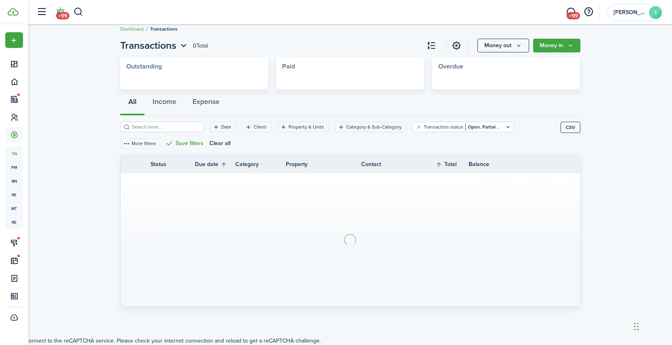
scroll to position [8, 0]
